Goal: Task Accomplishment & Management: Manage account settings

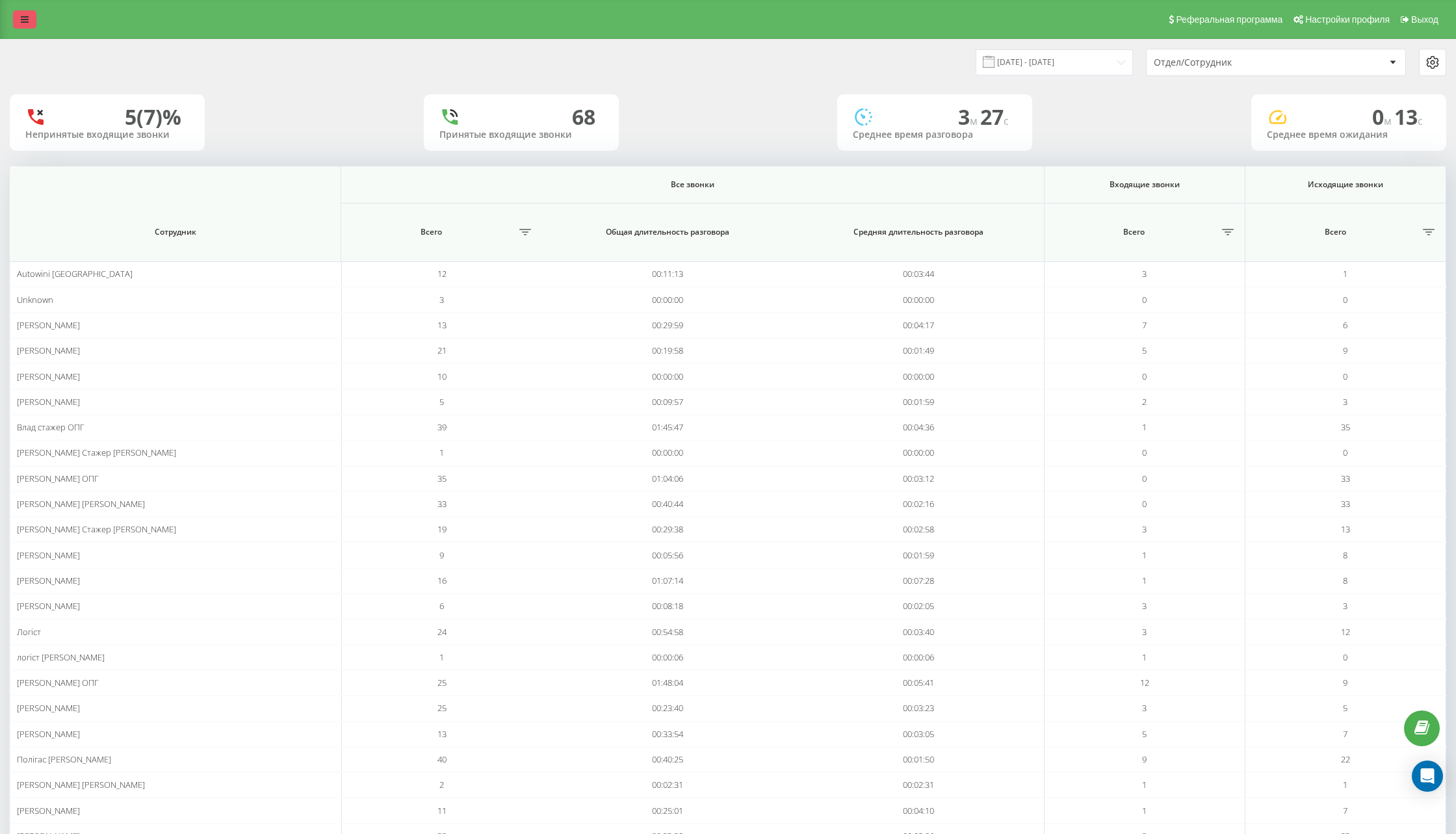
click at [20, 23] on link at bounding box center [24, 20] width 23 height 18
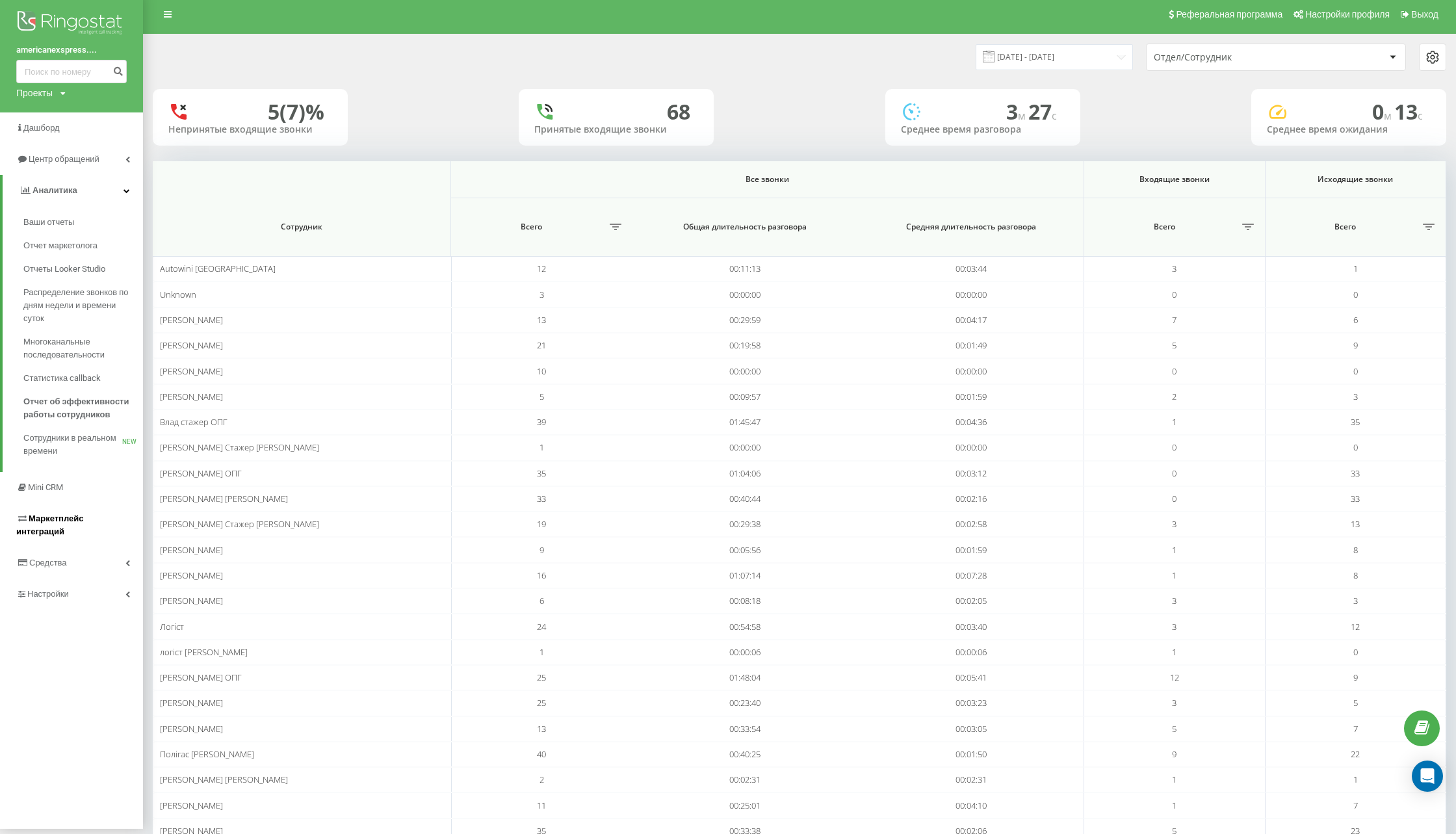
scroll to position [6, 0]
click at [42, 191] on span "Аналитика" at bounding box center [55, 189] width 45 height 10
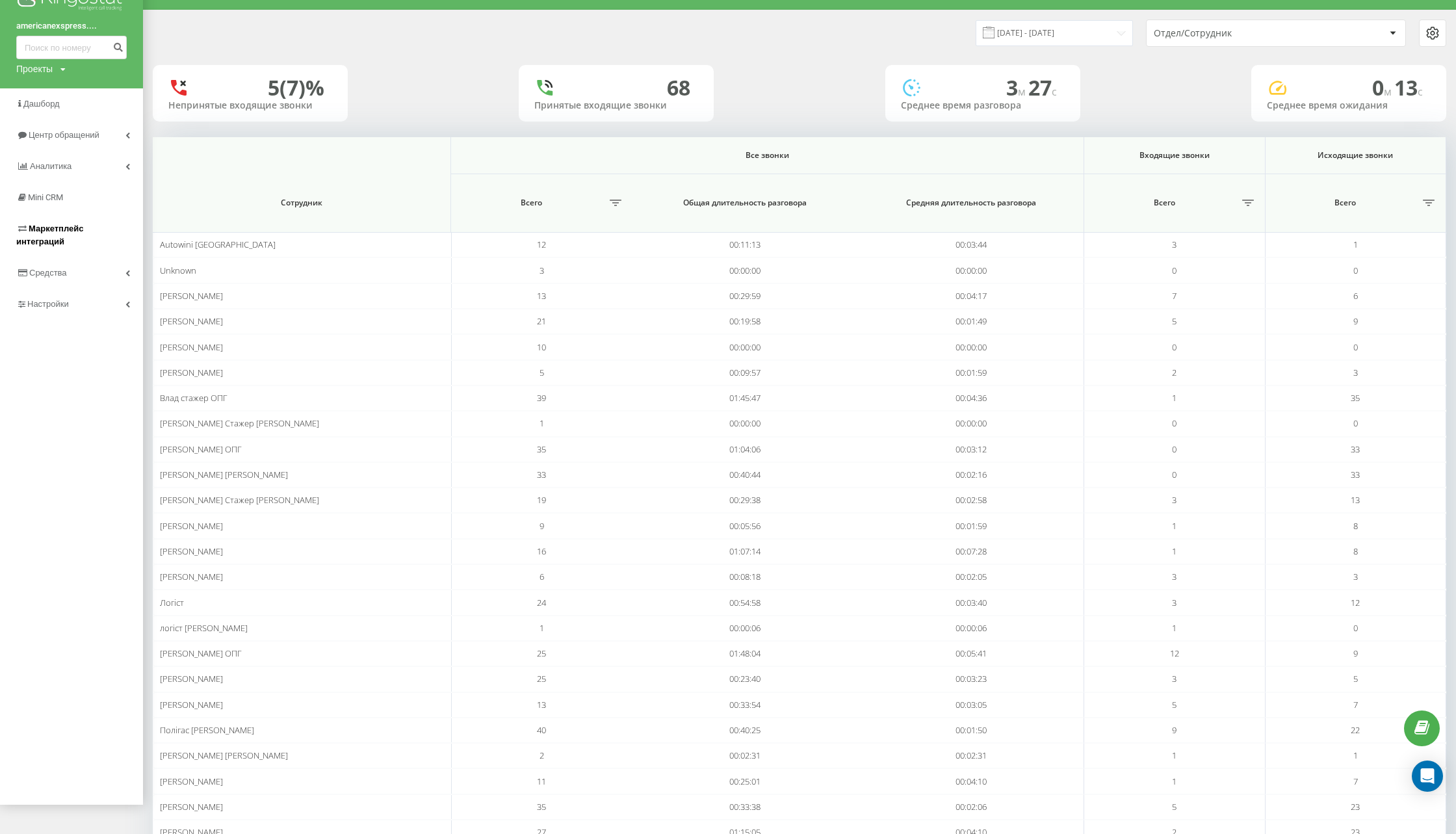
scroll to position [30, 0]
click at [75, 285] on link "Настройки" at bounding box center [71, 290] width 143 height 31
click at [85, 353] on span "Виртуальная АТС" at bounding box center [71, 353] width 74 height 13
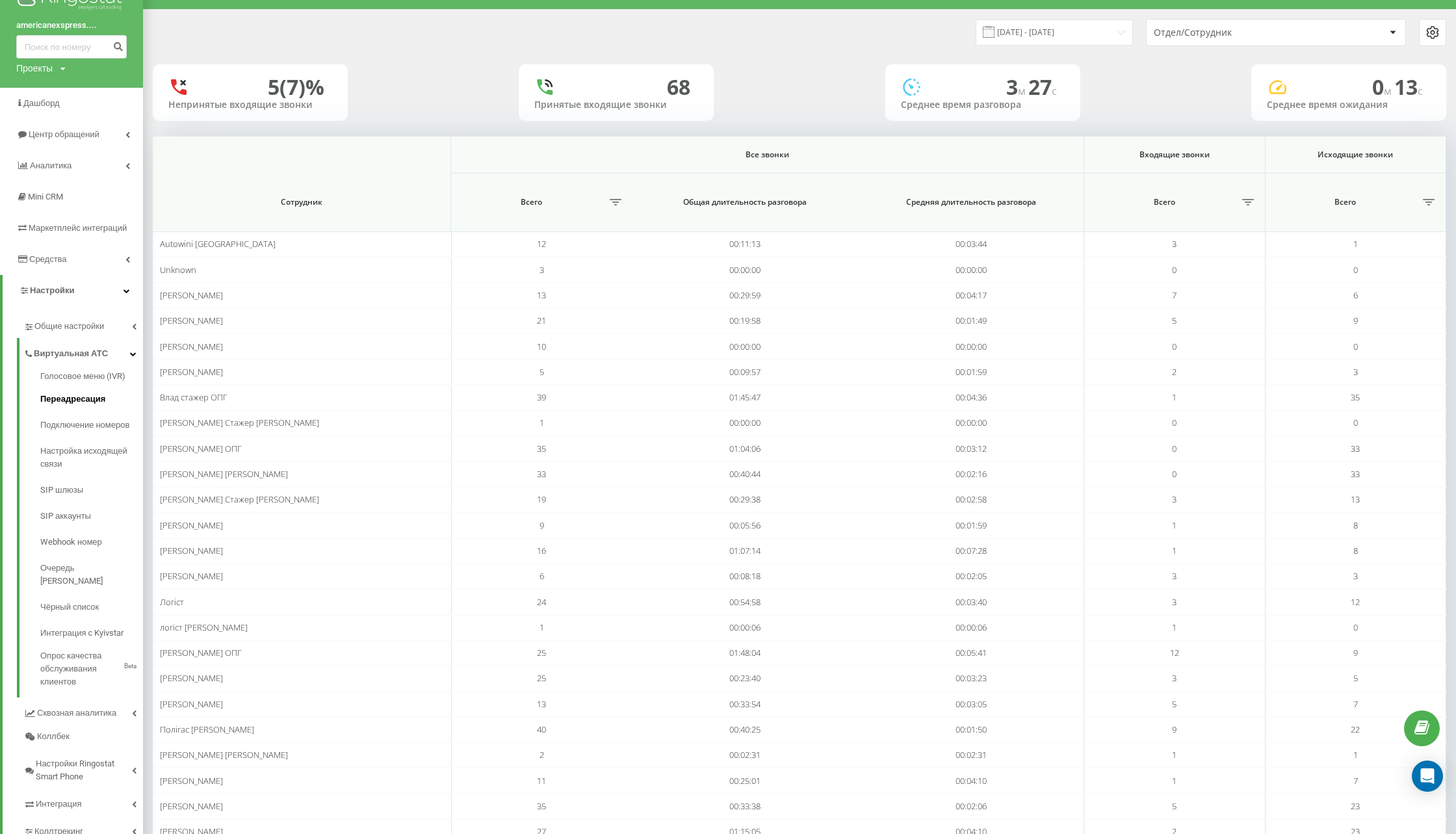
click at [71, 399] on span "Переадресация" at bounding box center [73, 399] width 65 height 13
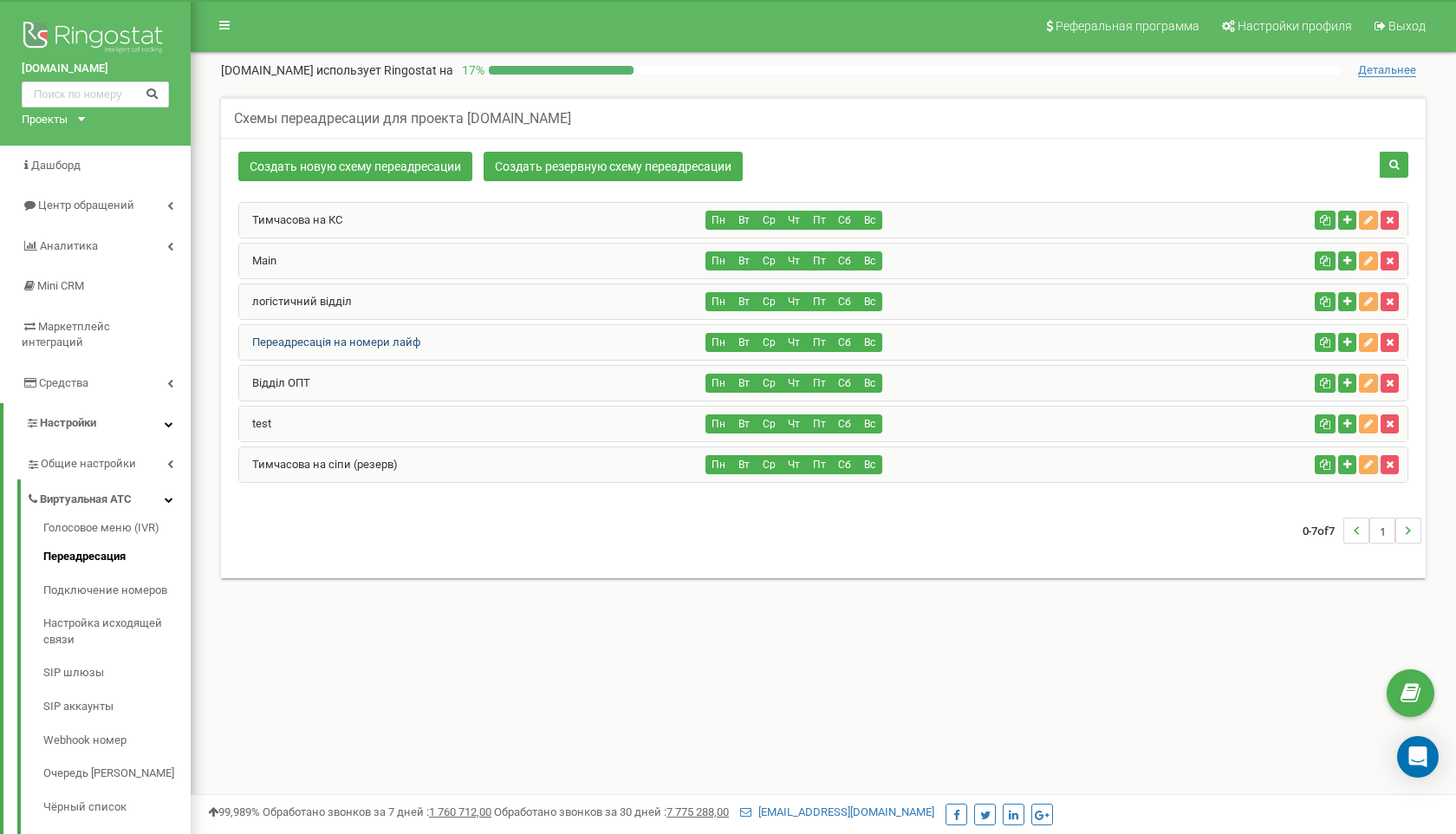
click at [344, 340] on link "Переадресація на номери лайф" at bounding box center [330, 342] width 181 height 13
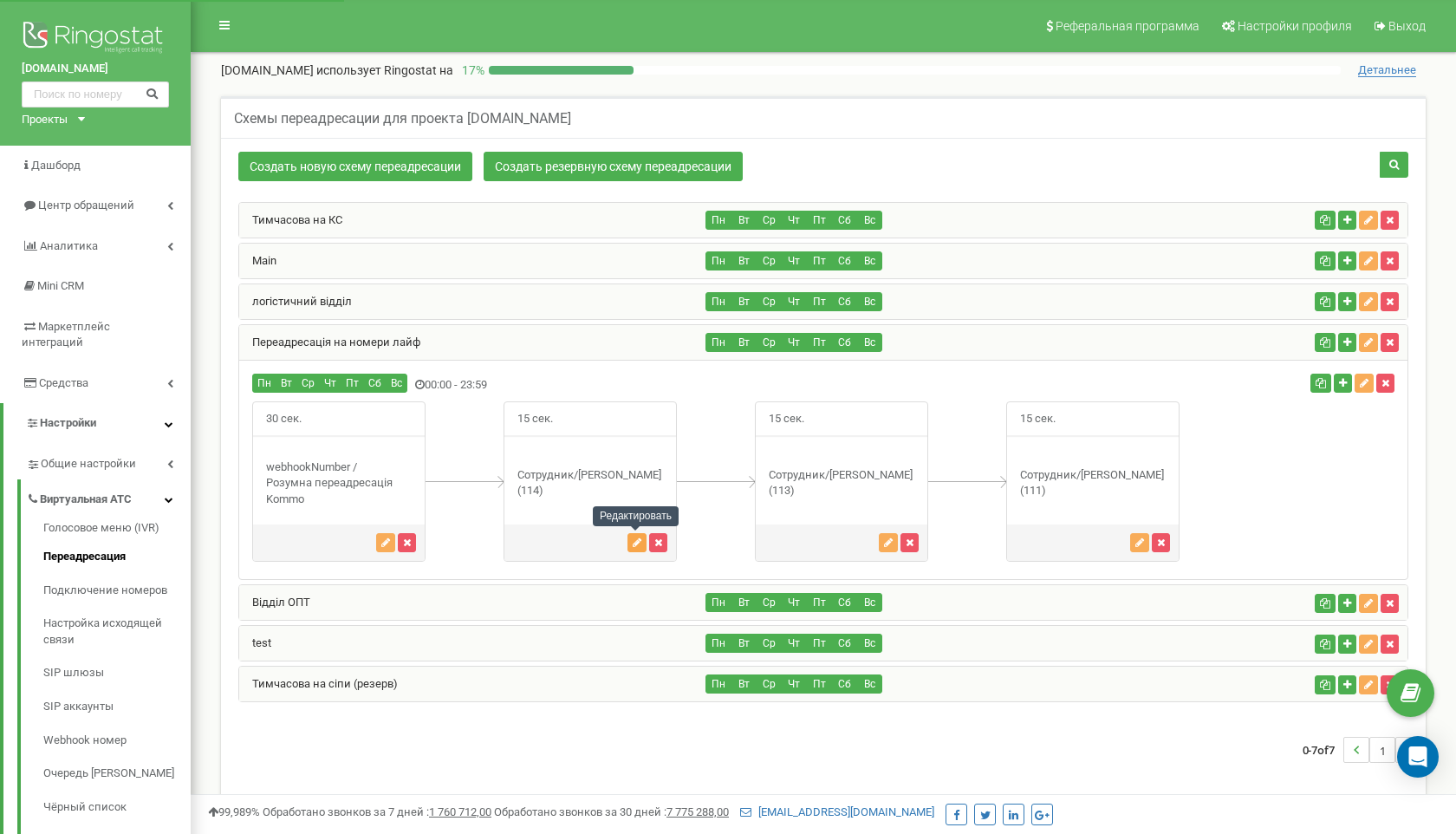
click at [643, 545] on button "button" at bounding box center [636, 542] width 19 height 19
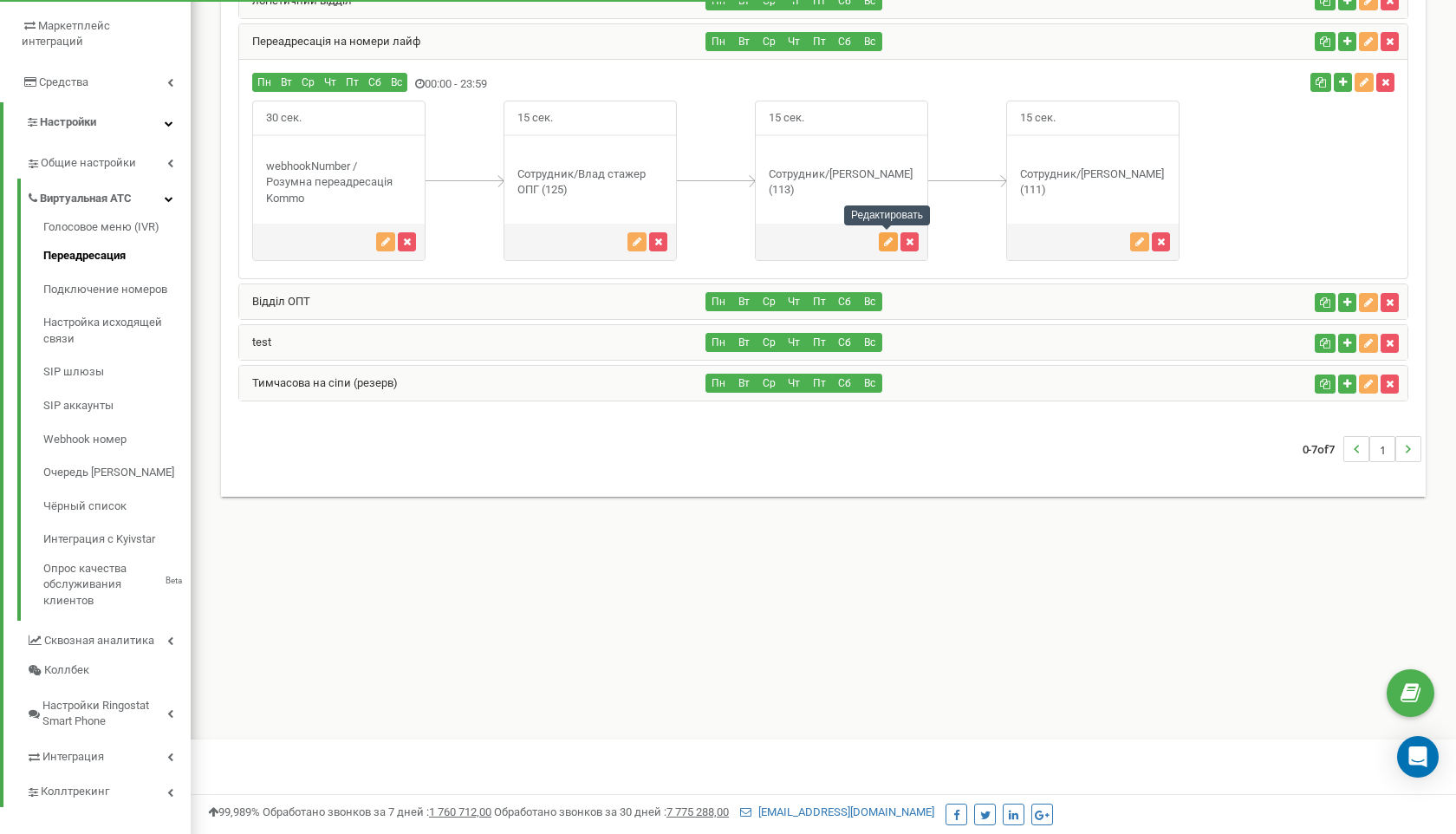
click at [886, 239] on icon "button" at bounding box center [888, 241] width 8 height 10
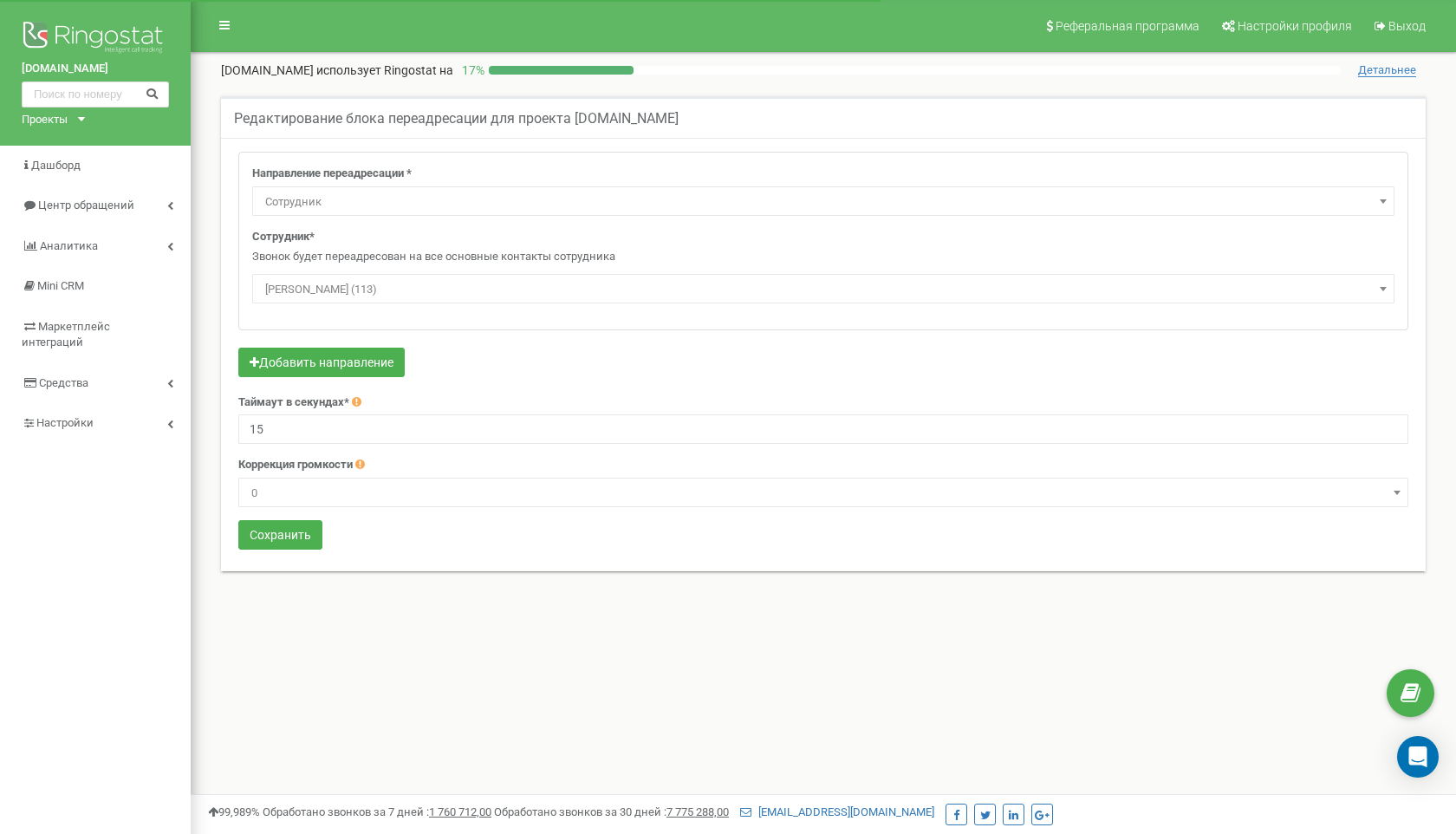
select select "Employee"
select select "325792"
click at [416, 287] on span "Назар МЕДЖИК (113)" at bounding box center [823, 290] width 1130 height 24
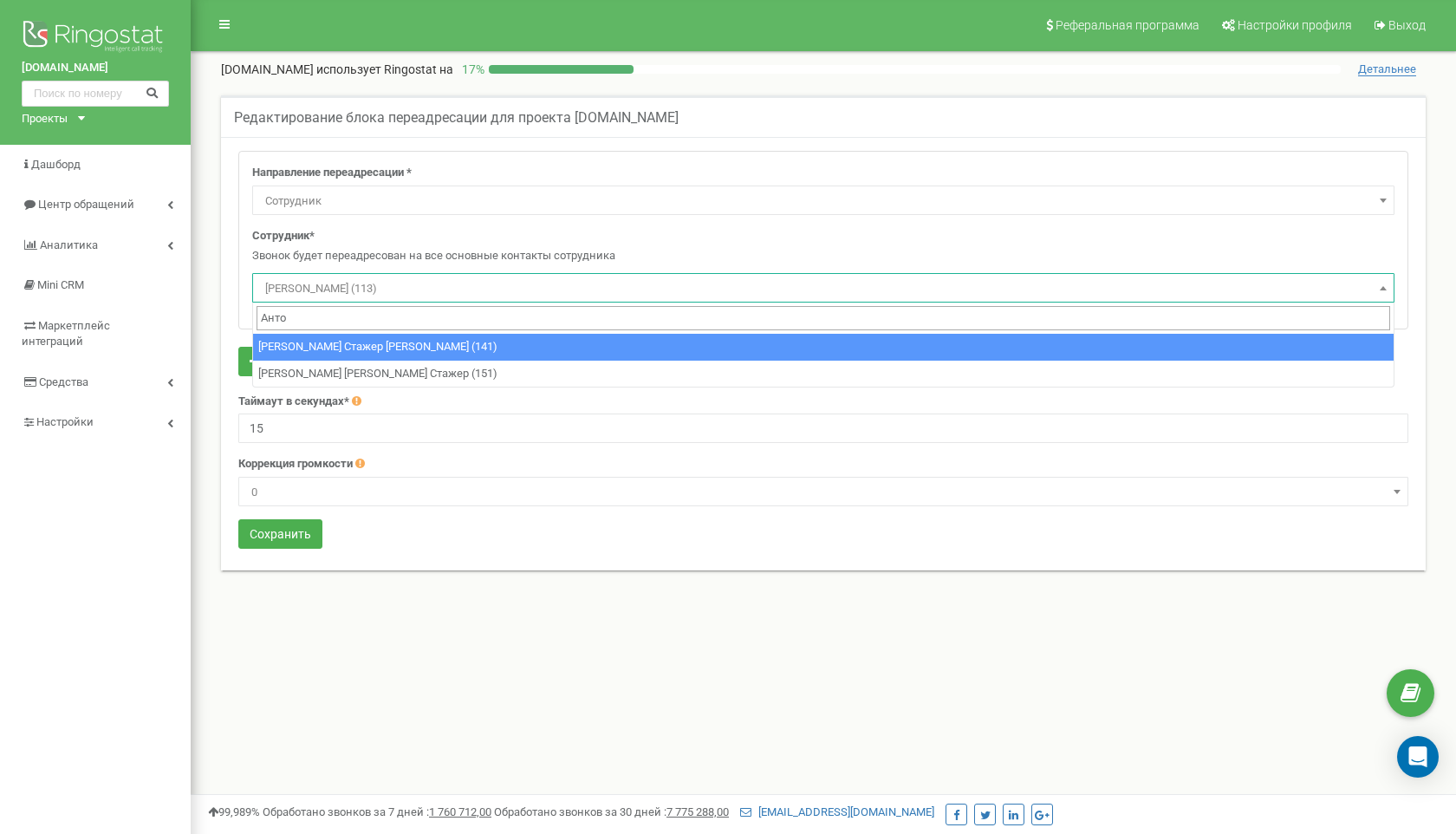
type input "Антон"
drag, startPoint x: 311, startPoint y: 320, endPoint x: 252, endPoint y: 317, distance: 59.1
click at [252, 317] on span "Антон Антон Стажер Руслан (141) Антон Руслана Стажер (151)" at bounding box center [823, 346] width 1142 height 86
type input "денис"
select select "457351"
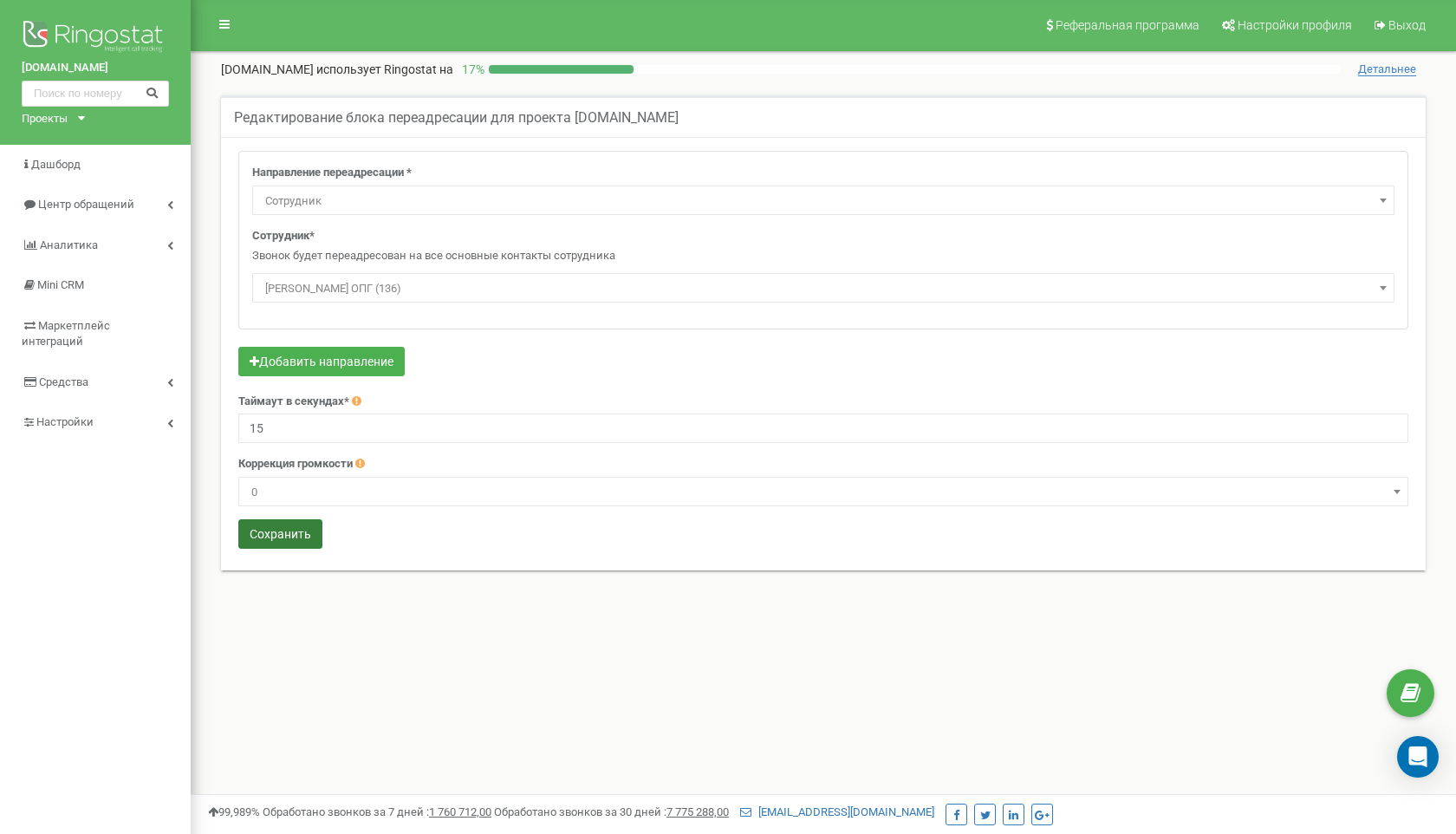
click at [296, 536] on button "Сохранить" at bounding box center [280, 534] width 84 height 30
select select "Employee"
select select "325782"
click at [390, 294] on span "[PERSON_NAME] (111)" at bounding box center [823, 290] width 1130 height 24
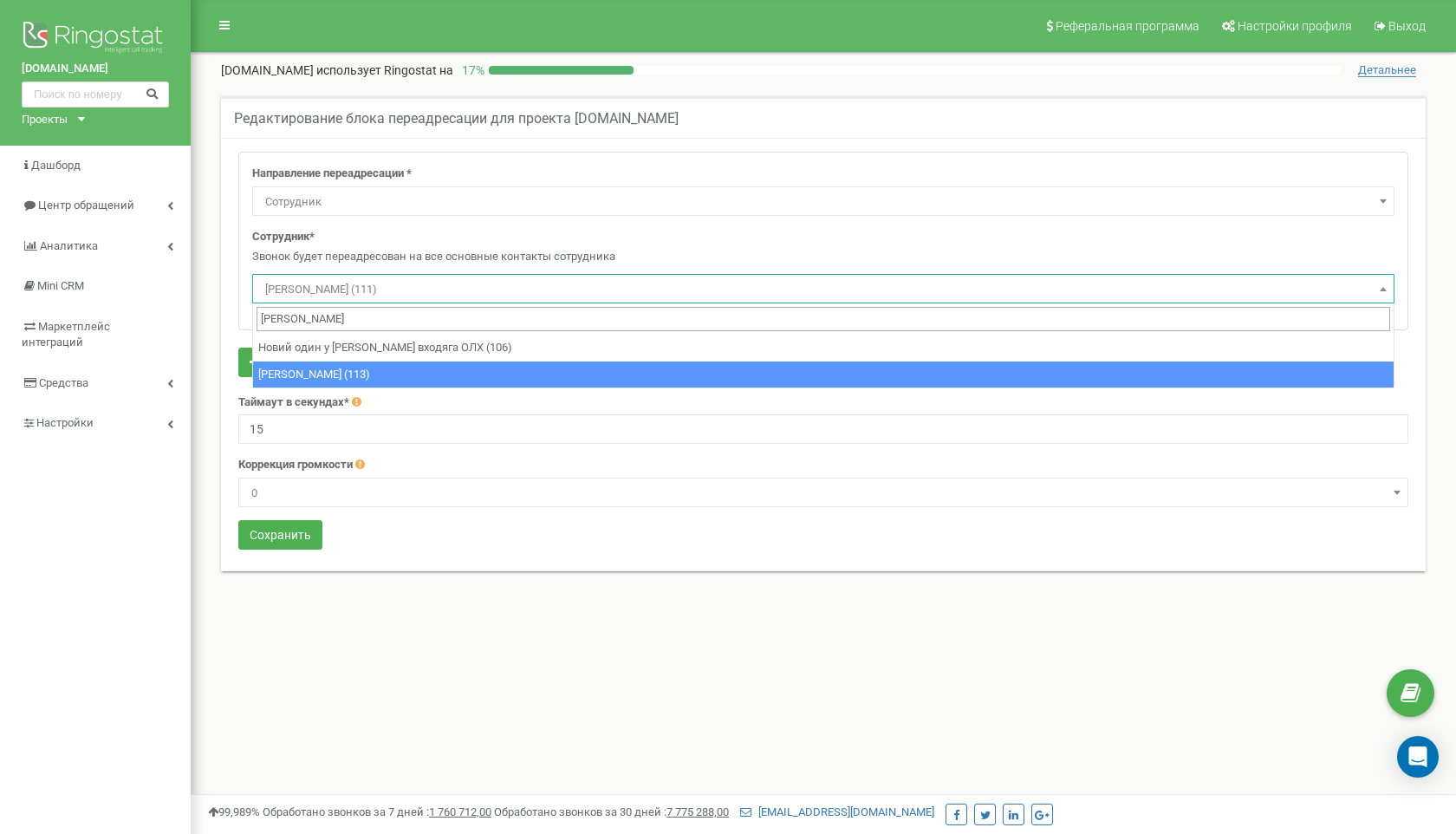
type input "[PERSON_NAME]"
select select "325792"
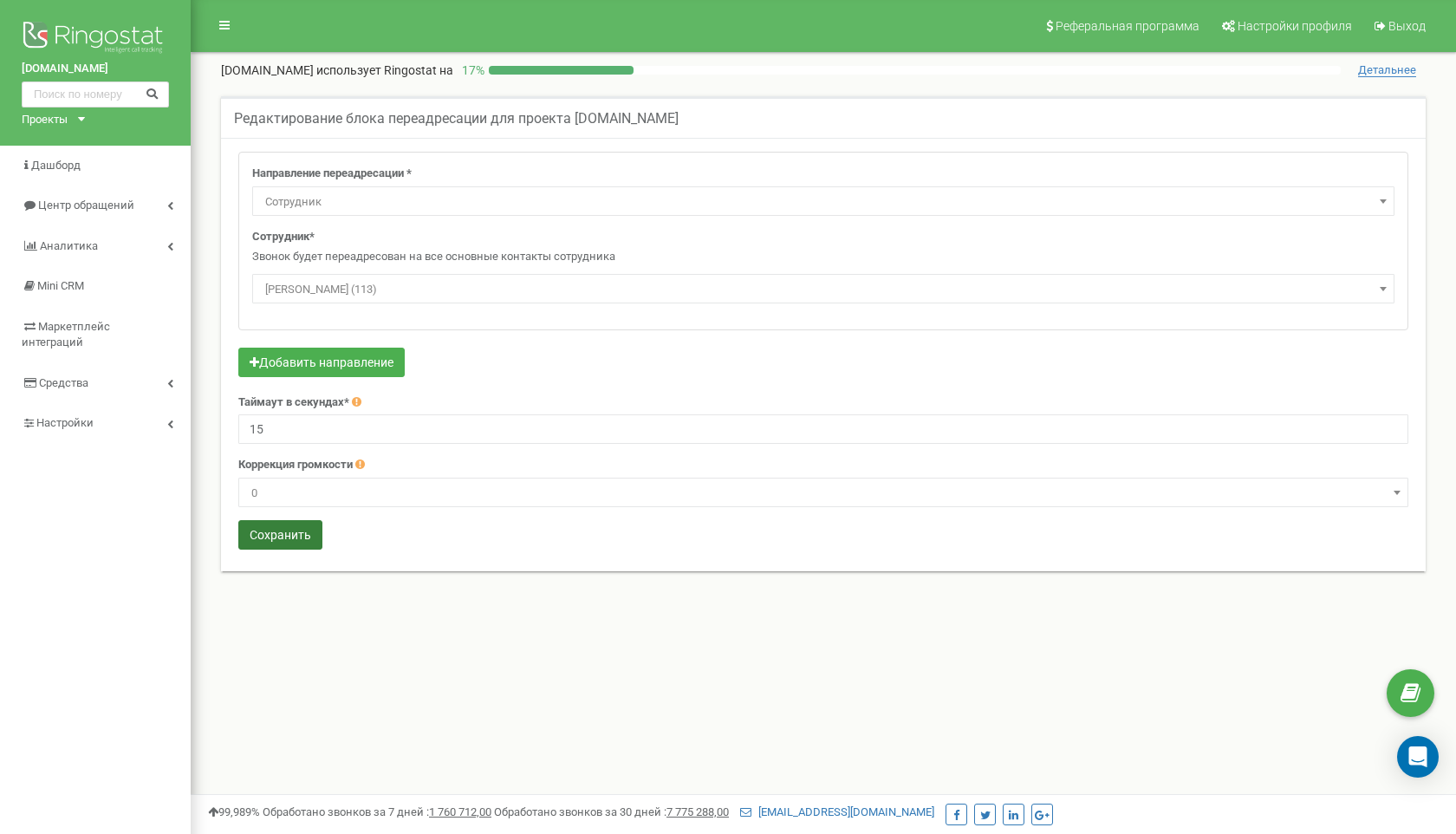
click at [278, 529] on button "Сохранить" at bounding box center [280, 535] width 84 height 30
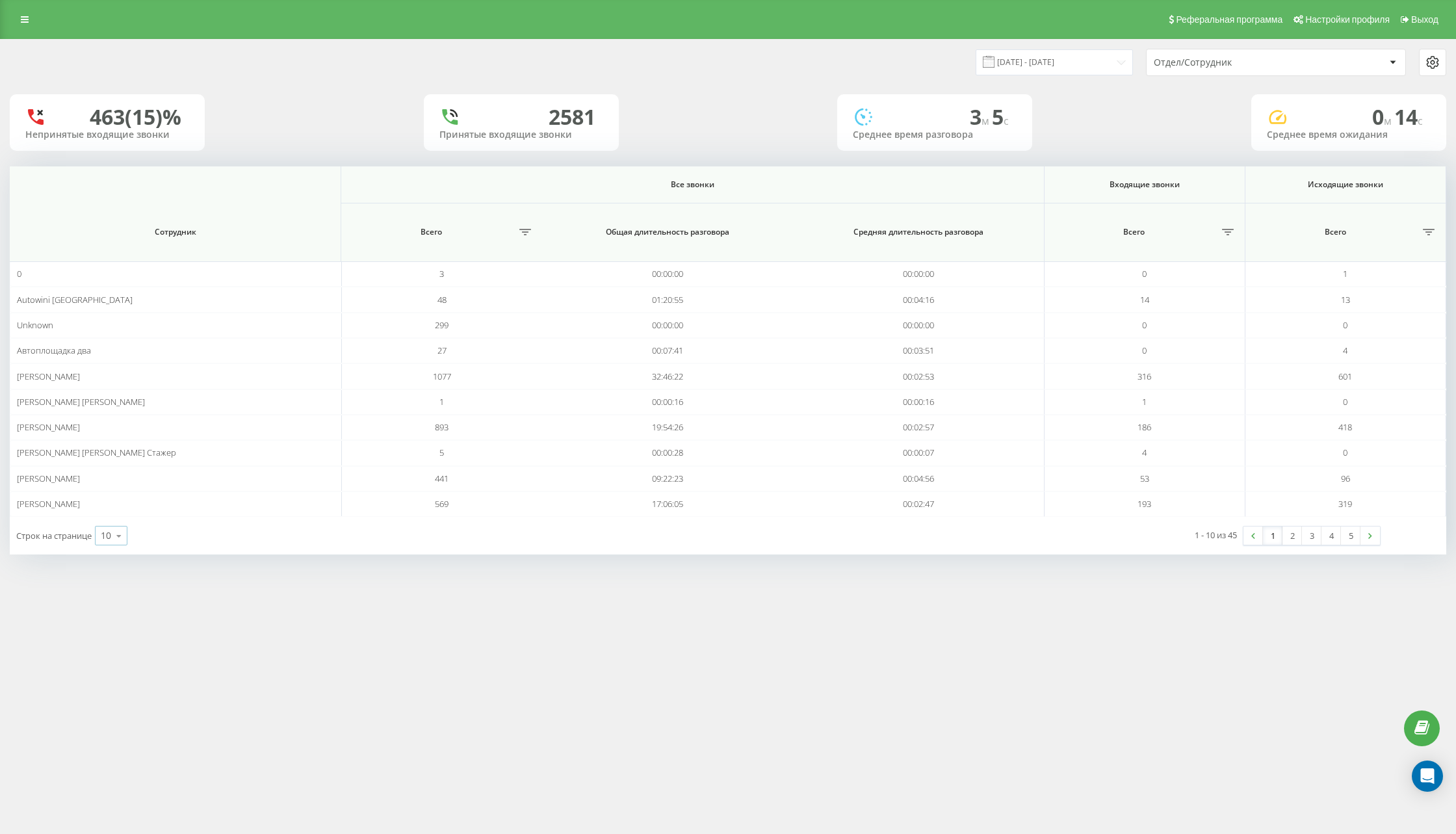
click at [107, 536] on div "10" at bounding box center [105, 535] width 10 height 13
click at [116, 511] on span "100" at bounding box center [108, 517] width 15 height 13
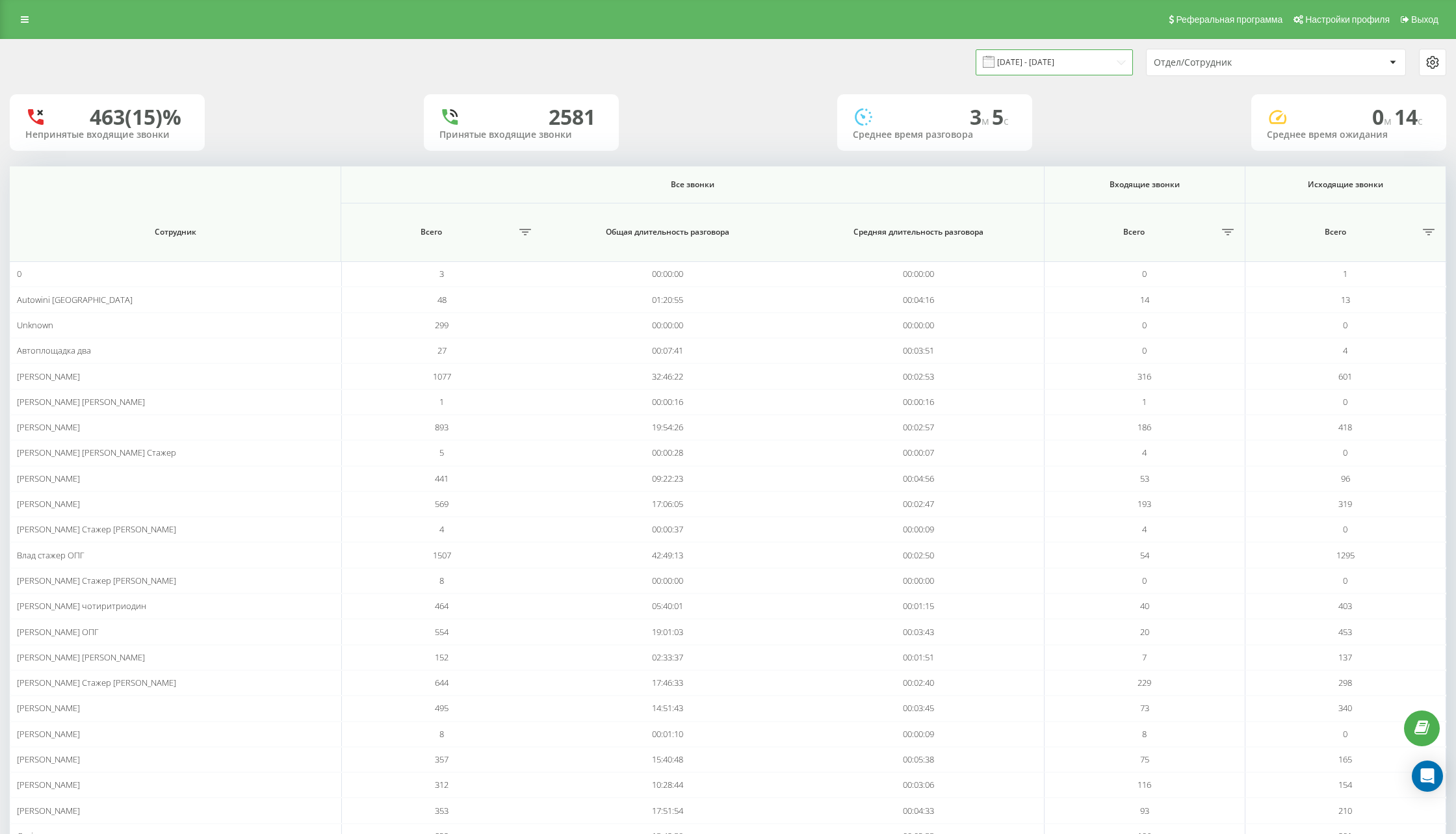
click at [1047, 61] on input "[DATE] - [DATE]" at bounding box center [1054, 62] width 157 height 25
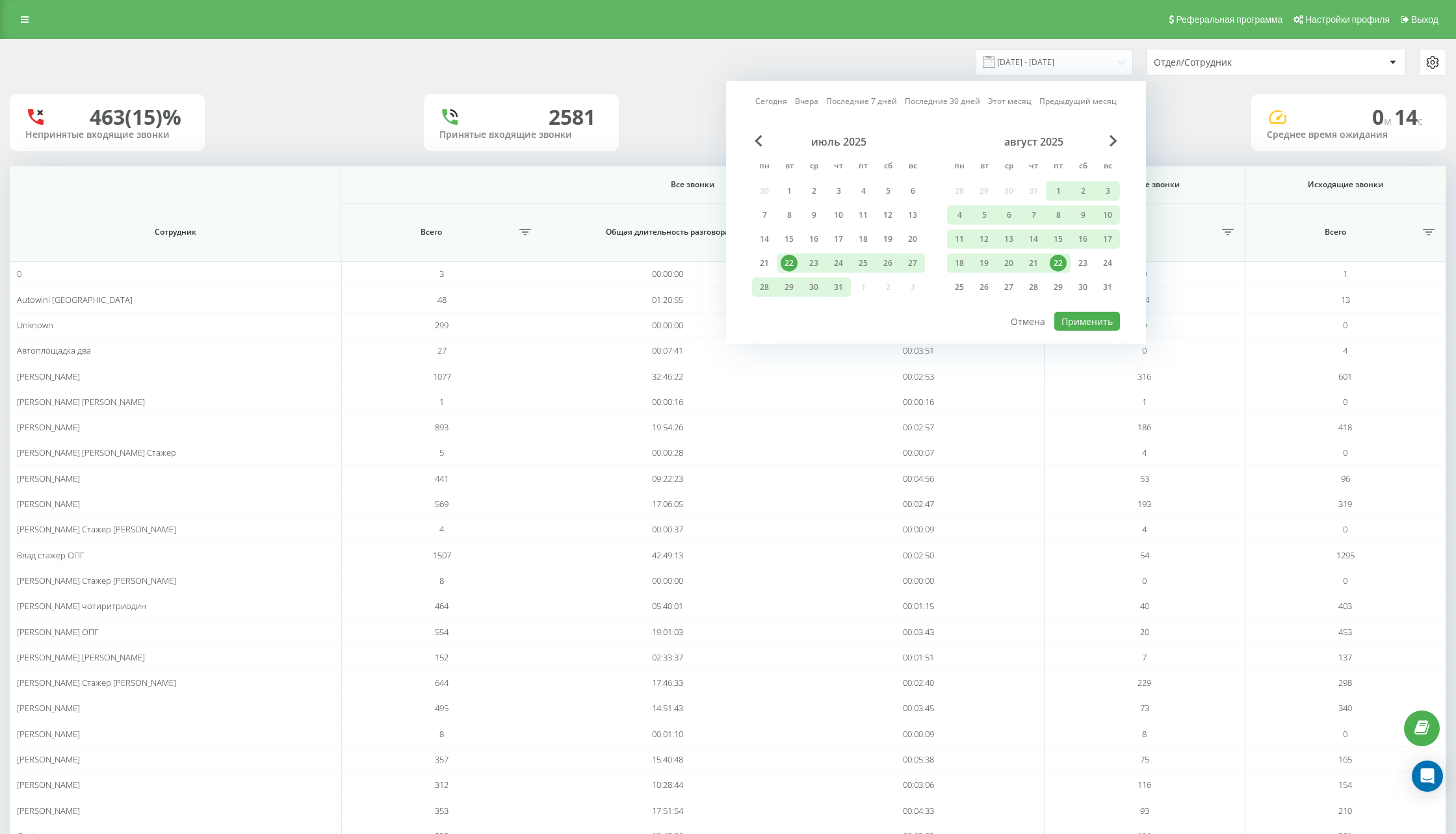
click at [810, 98] on link "Вчера" at bounding box center [806, 101] width 23 height 13
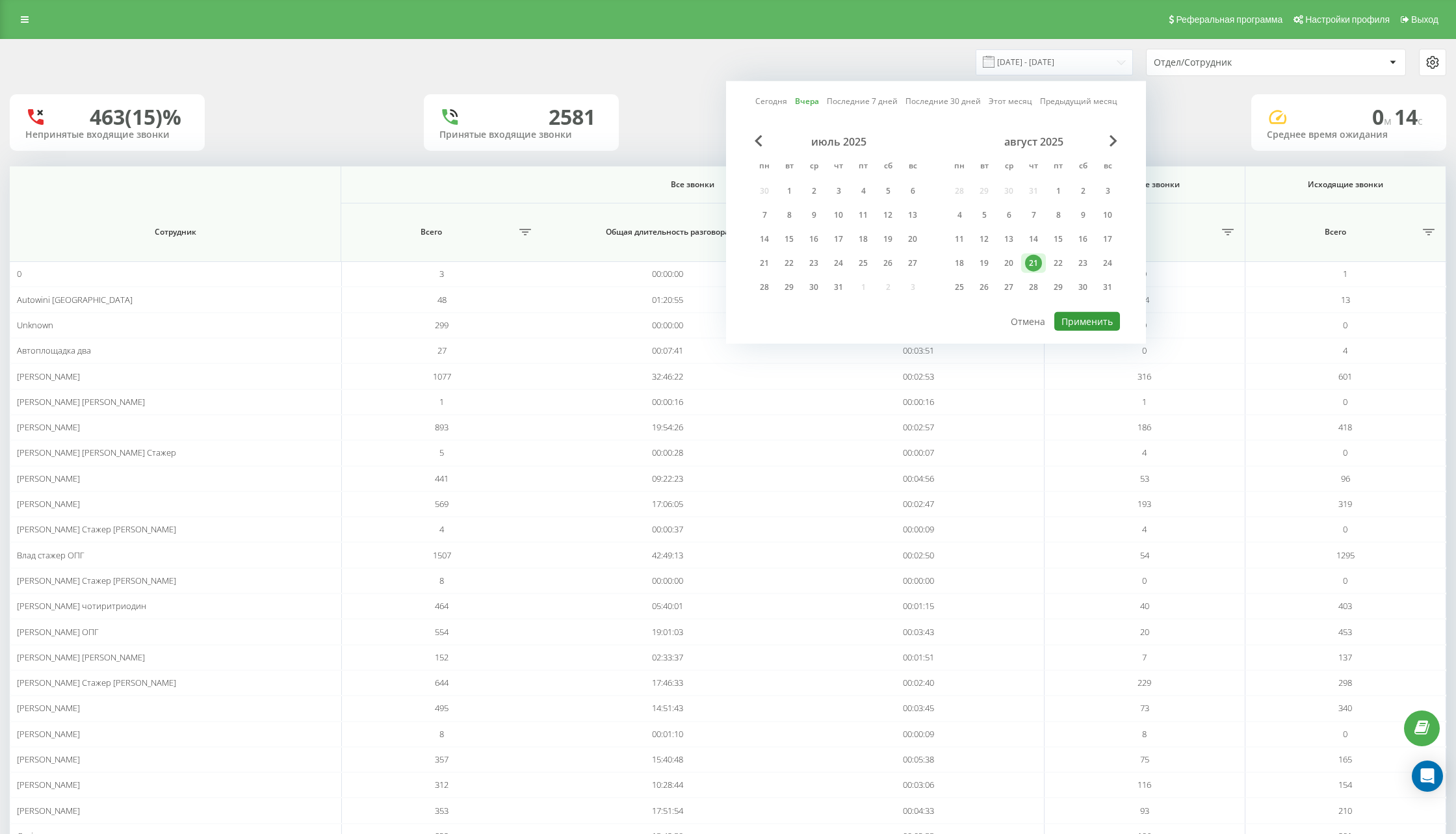
click at [1102, 319] on button "Применить" at bounding box center [1087, 321] width 66 height 19
type input "21.08.2025 - 21.08.2025"
